Goal: Find contact information: Find contact information

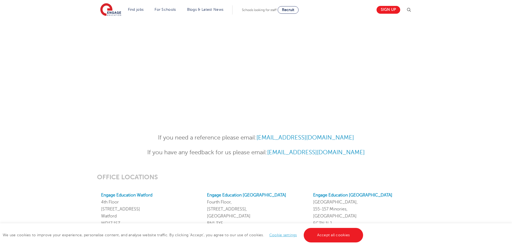
scroll to position [430, 0]
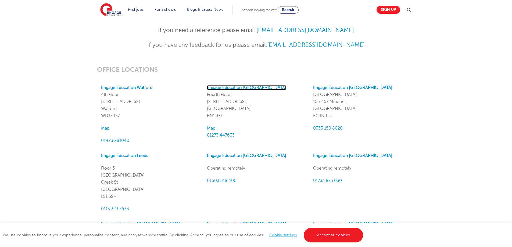
click at [224, 87] on strong "Engage Education Brighton" at bounding box center [246, 87] width 79 height 5
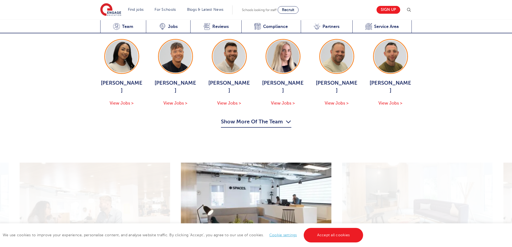
scroll to position [565, 0]
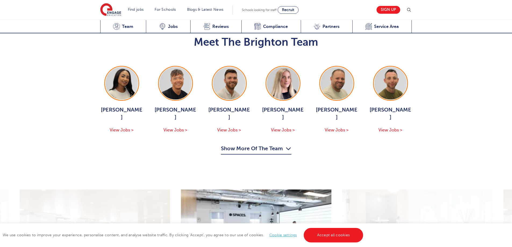
click at [251, 144] on button "Show More Of The Team" at bounding box center [256, 149] width 70 height 10
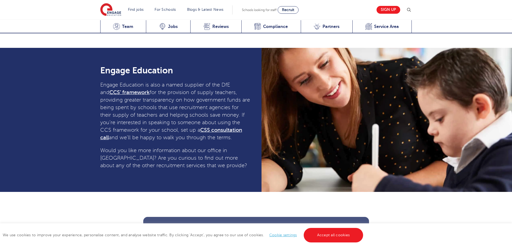
scroll to position [1667, 0]
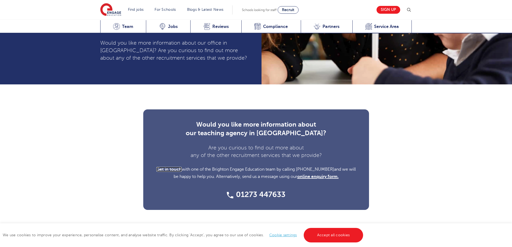
click at [173, 167] on span "Get in touch" at bounding box center [168, 169] width 25 height 5
